Goal: Complete application form

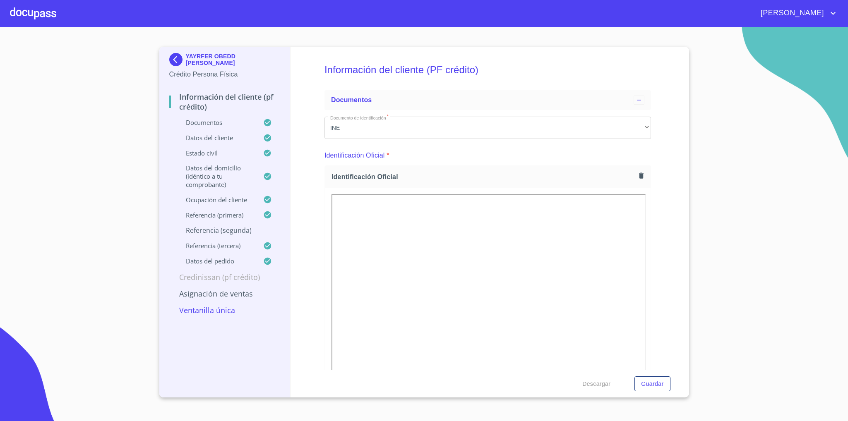
click at [173, 50] on div "YAYRFER OBEDD [PERSON_NAME] Crédito Persona Física" at bounding box center [224, 66] width 111 height 39
click at [173, 61] on img at bounding box center [177, 59] width 17 height 13
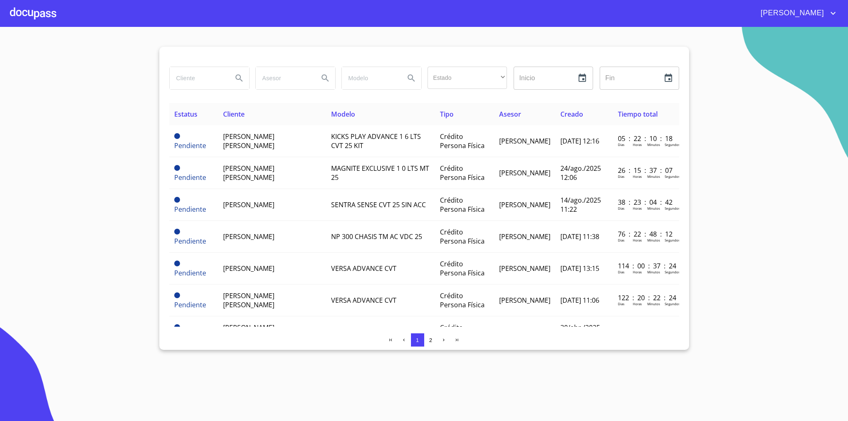
click at [207, 68] on input "search" at bounding box center [198, 78] width 56 height 22
type input "regina"
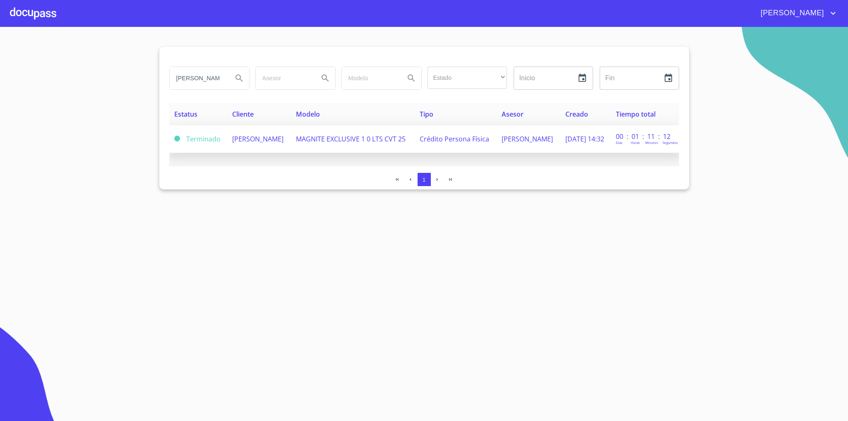
click at [316, 153] on td "MAGNITE EXCLUSIVE 1 0 LTS CVT 25" at bounding box center [353, 139] width 124 height 28
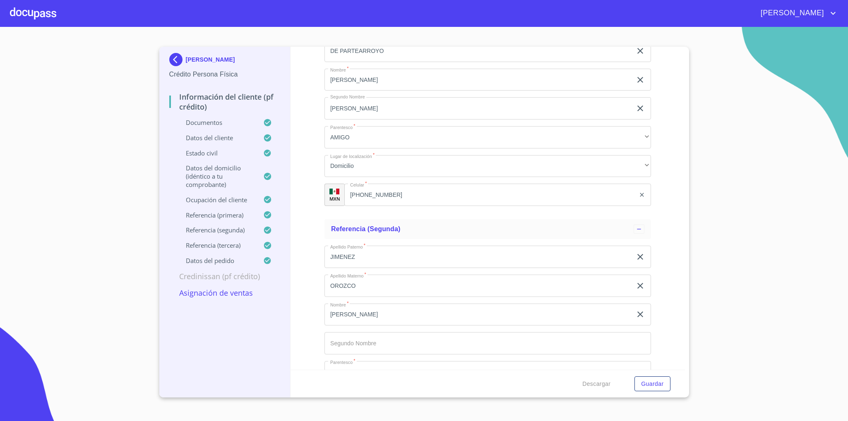
scroll to position [4251, 0]
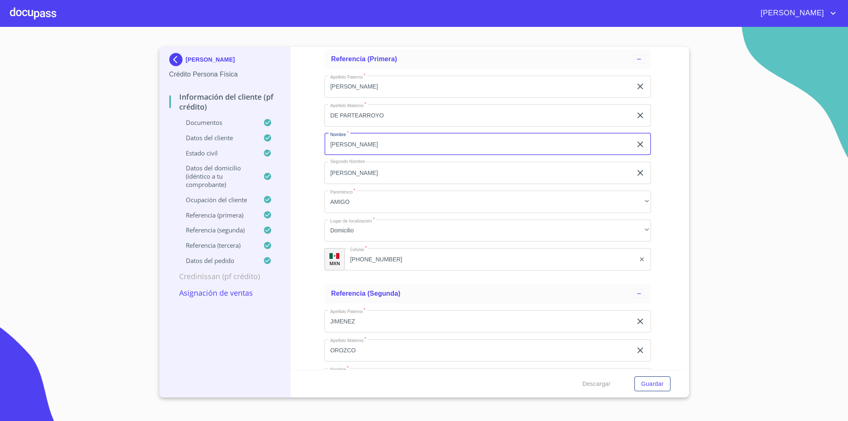
drag, startPoint x: 366, startPoint y: 138, endPoint x: 303, endPoint y: 139, distance: 63.3
click at [303, 139] on div "Información del cliente (PF crédito) Documentos Documento de identificación   *…" at bounding box center [487, 208] width 394 height 323
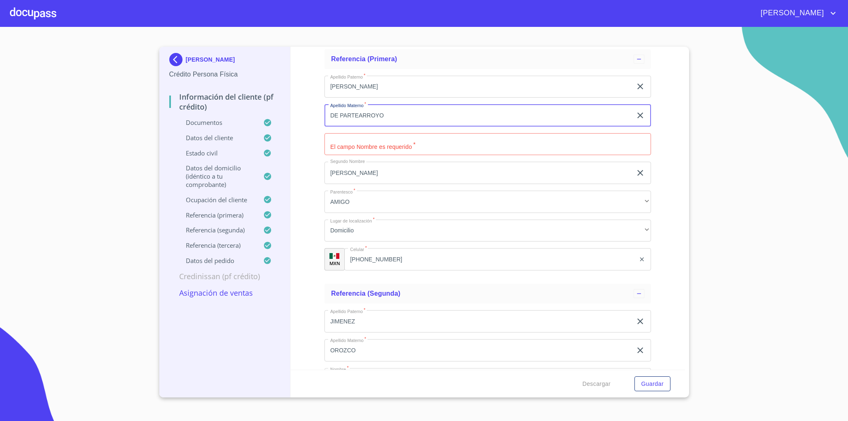
drag, startPoint x: 396, startPoint y: 116, endPoint x: 321, endPoint y: 121, distance: 75.4
click at [321, 121] on div "Información del cliente (PF crédito) Documentos Documento de identificación   *…" at bounding box center [487, 208] width 394 height 323
drag, startPoint x: 338, startPoint y: 84, endPoint x: 314, endPoint y: 85, distance: 23.6
click at [314, 85] on div "Información del cliente (PF crédito) Documentos Documento de identificación   *…" at bounding box center [487, 208] width 394 height 323
type input "L"
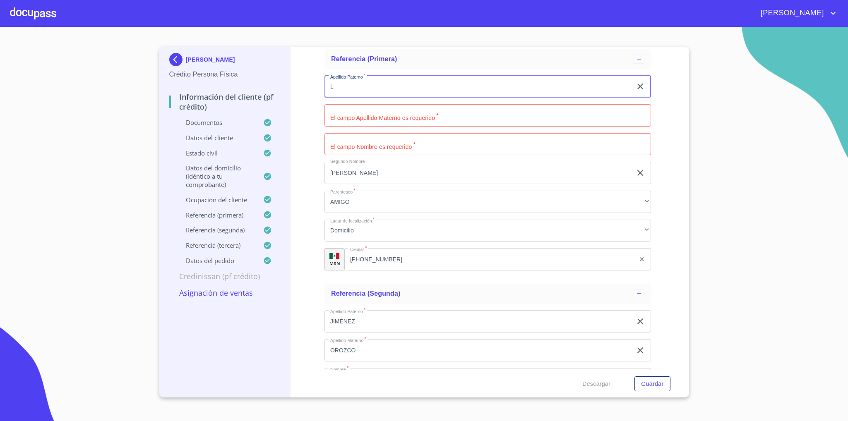
click at [352, 86] on input "L" at bounding box center [477, 87] width 307 height 22
click at [388, 266] on input "(33)17416314" at bounding box center [489, 259] width 291 height 22
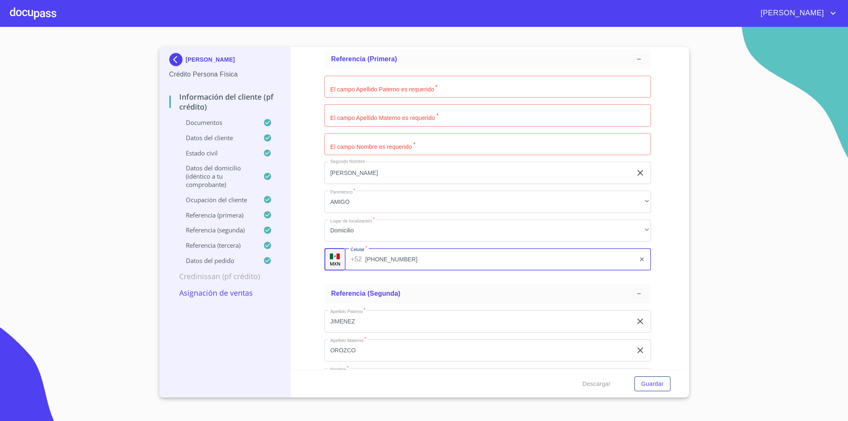
click at [388, 266] on input "(33)17416314" at bounding box center [500, 259] width 270 height 22
click at [380, 166] on input "[PERSON_NAME]" at bounding box center [477, 173] width 307 height 22
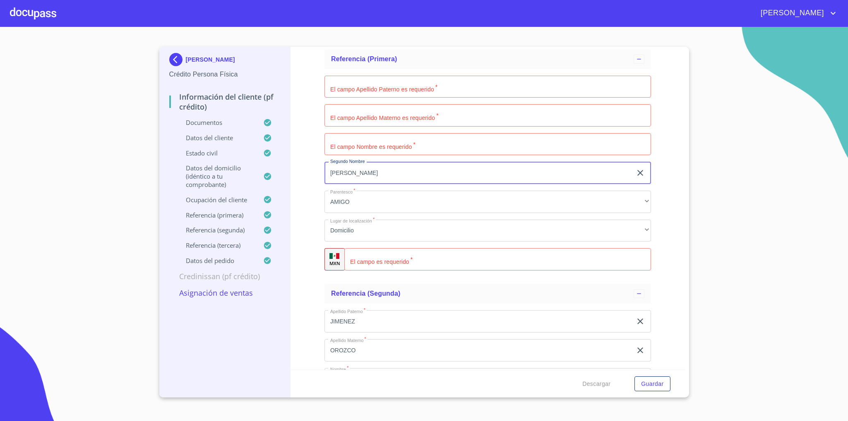
click at [380, 166] on input "[PERSON_NAME]" at bounding box center [477, 173] width 307 height 22
click at [384, 149] on input "Documento de identificación   *" at bounding box center [487, 144] width 326 height 22
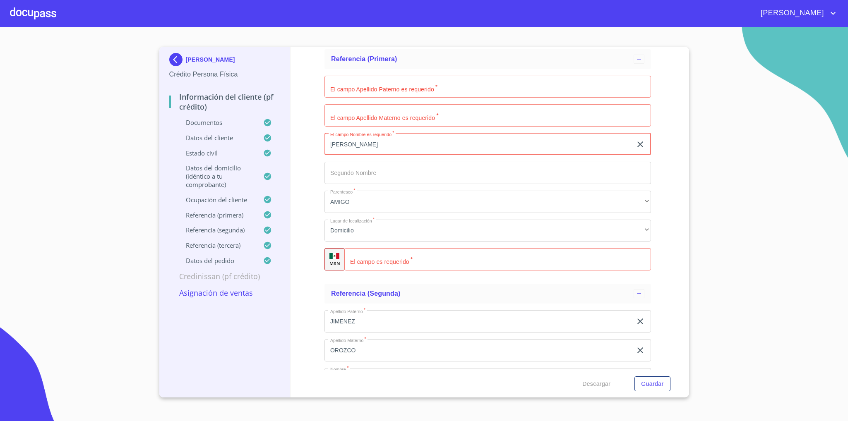
type input "[PERSON_NAME]"
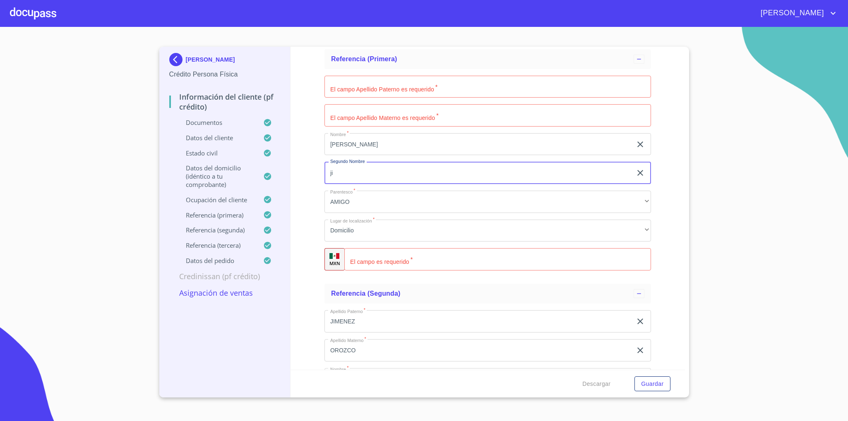
type input "j"
click at [375, 83] on input "Documento de identificación   *" at bounding box center [487, 87] width 326 height 22
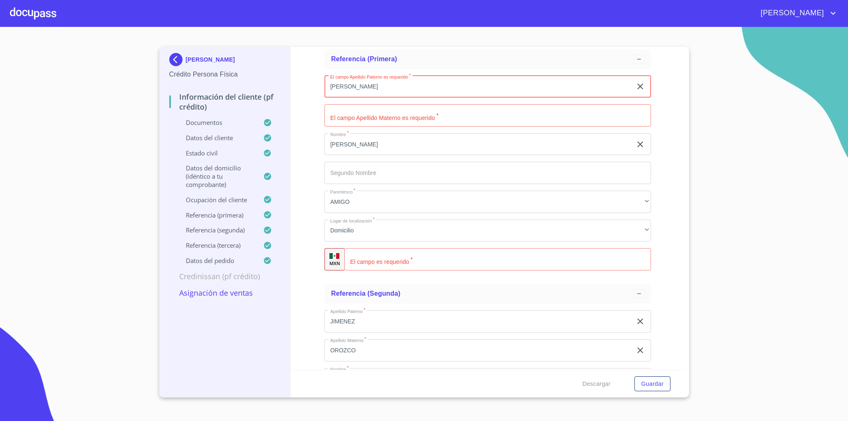
type input "[PERSON_NAME]"
type input "[PERSON_NAME] del [PERSON_NAME]"
click at [402, 173] on input "Documento de identificación   *" at bounding box center [487, 173] width 326 height 22
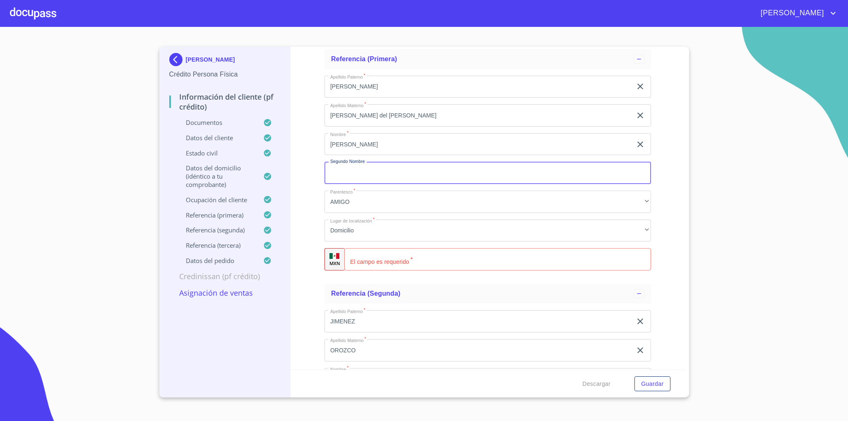
click at [421, 259] on input "Documento de identificación   *" at bounding box center [497, 259] width 307 height 22
type input "[PHONE_NUMBER]"
click at [639, 323] on div "JIMENEZ ​" at bounding box center [487, 321] width 326 height 22
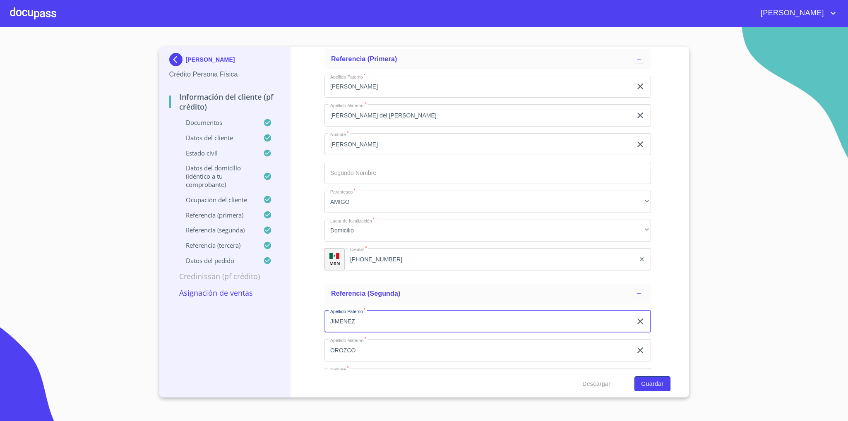
click at [647, 382] on span "Guardar" at bounding box center [652, 384] width 22 height 10
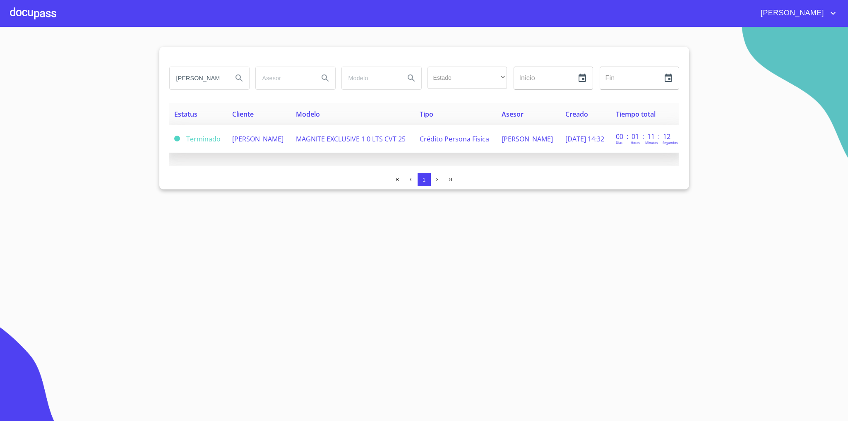
click at [359, 134] on span "MAGNITE EXCLUSIVE 1 0 LTS CVT 25" at bounding box center [351, 138] width 110 height 9
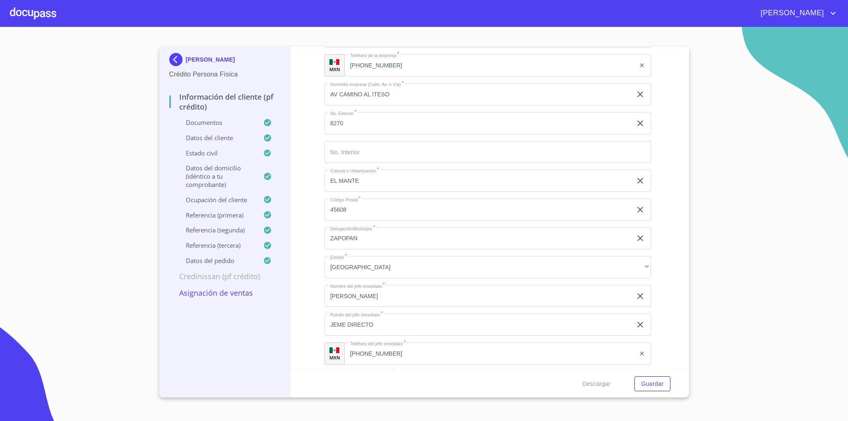
scroll to position [4145, 0]
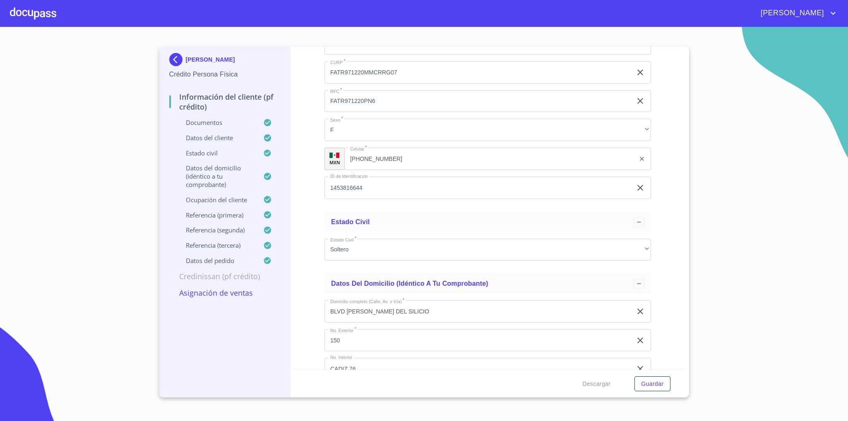
scroll to position [3134, 0]
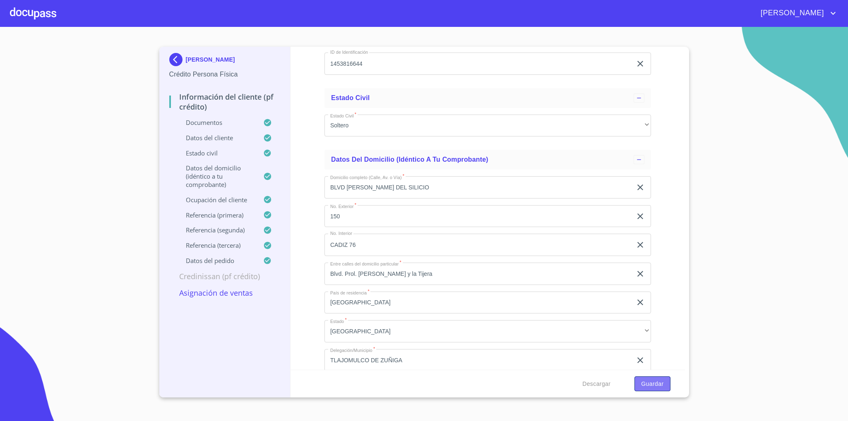
click at [660, 383] on span "Guardar" at bounding box center [652, 384] width 22 height 10
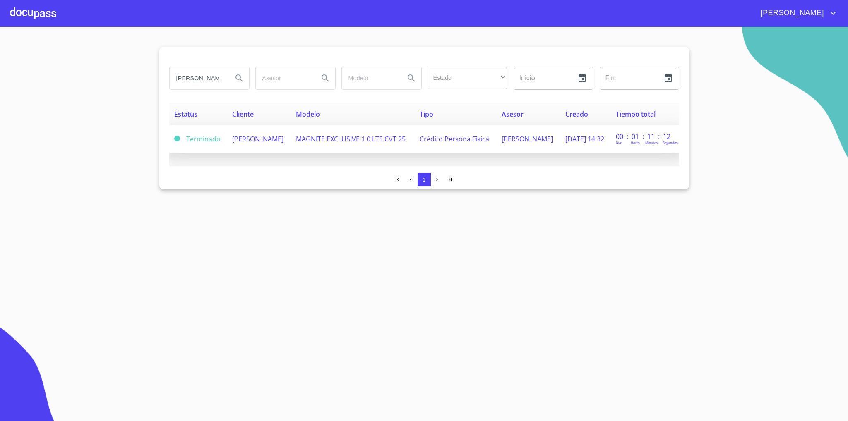
click at [216, 139] on td "Terminado" at bounding box center [198, 139] width 58 height 28
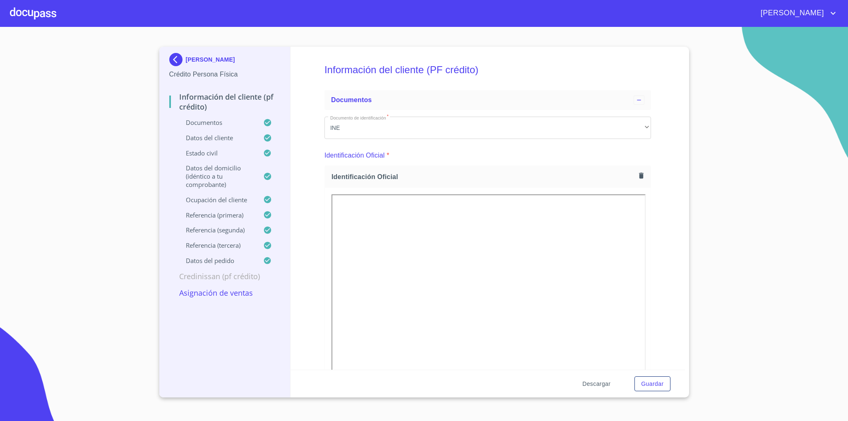
click at [601, 383] on span "Descargar" at bounding box center [596, 384] width 28 height 10
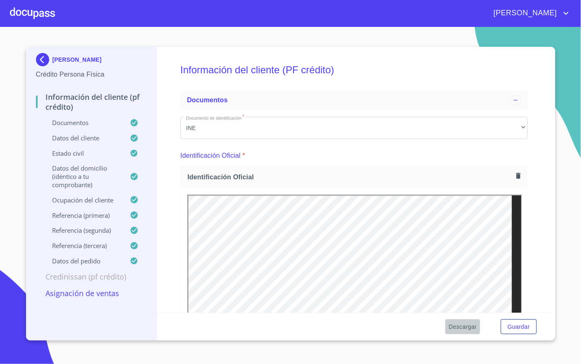
click at [454, 324] on span "Descargar" at bounding box center [463, 326] width 28 height 10
